Goal: Task Accomplishment & Management: Manage account settings

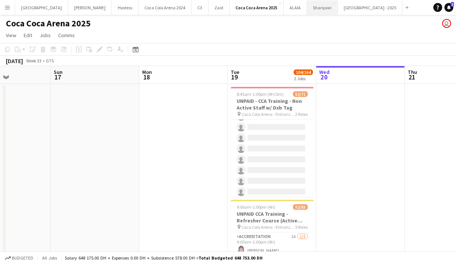
click at [307, 11] on button "Sharqawi Close" at bounding box center [322, 7] width 31 height 14
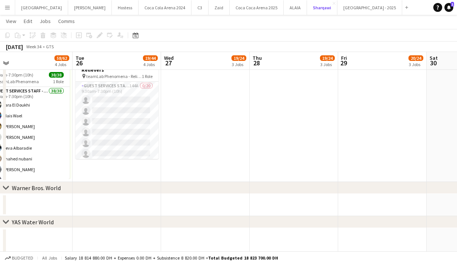
scroll to position [0, 167]
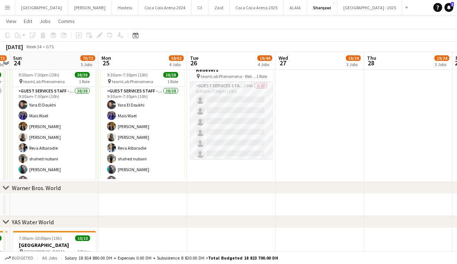
click at [236, 119] on app-card-role "Guest Services Staff - Senior 144A 0/20 9:30am-7:30pm (10h) single-neutral-acti…" at bounding box center [231, 196] width 83 height 229
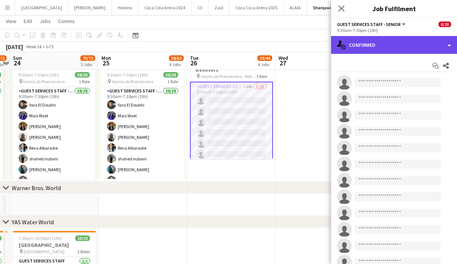
click at [386, 49] on div "single-neutral-actions-check-2 Confirmed" at bounding box center [394, 45] width 126 height 18
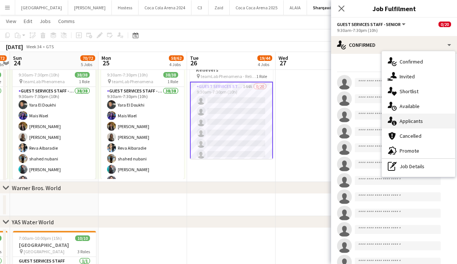
click at [405, 122] on div "single-neutral-actions-information Applicants" at bounding box center [418, 120] width 73 height 15
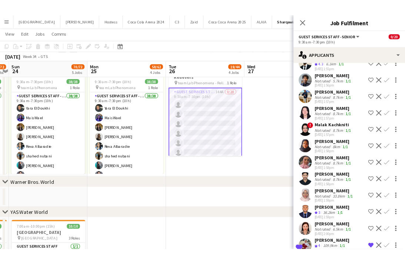
scroll to position [1602, 0]
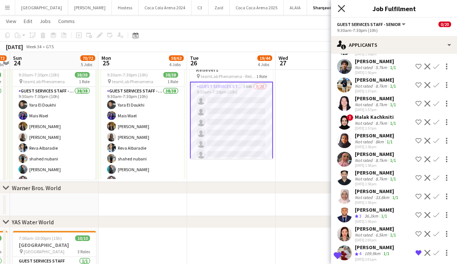
click at [341, 6] on icon "Close pop-in" at bounding box center [341, 8] width 7 height 7
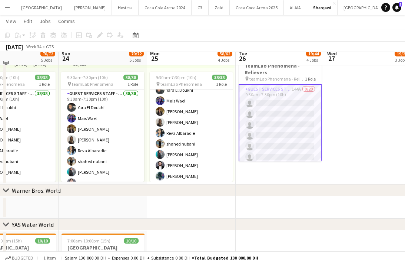
scroll to position [443, 0]
